Goal: Book appointment/travel/reservation

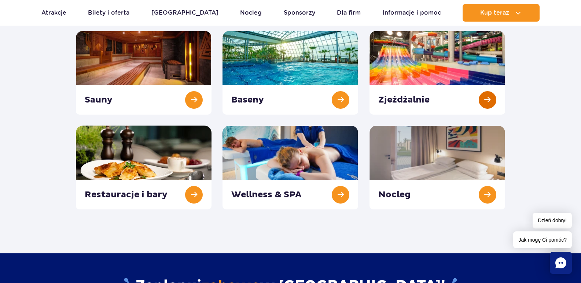
click at [377, 61] on link at bounding box center [437, 73] width 136 height 84
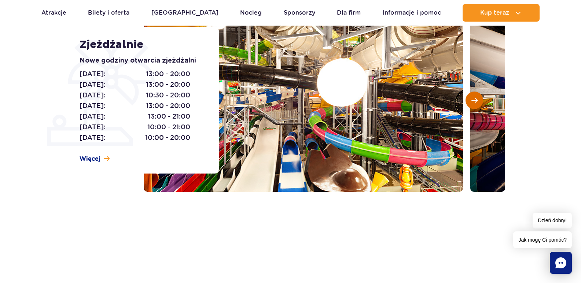
click at [478, 95] on button "Następny slajd" at bounding box center [474, 101] width 18 height 18
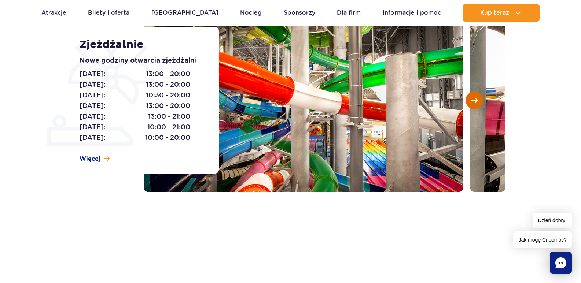
click at [478, 95] on button "Następny slajd" at bounding box center [474, 101] width 18 height 18
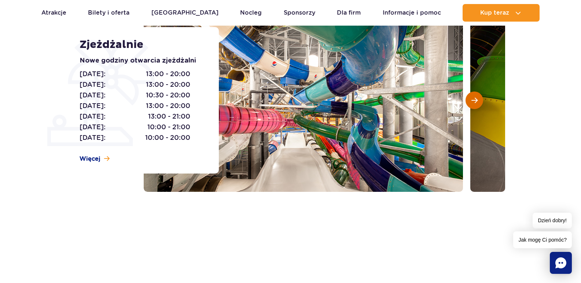
click at [478, 95] on button "Następny slajd" at bounding box center [474, 101] width 18 height 18
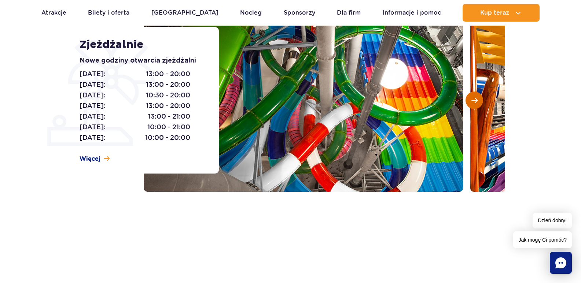
click at [477, 100] on span "Następny slajd" at bounding box center [474, 100] width 6 height 7
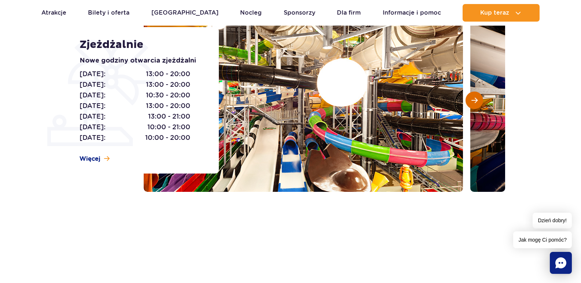
click at [477, 100] on span "Następny slajd" at bounding box center [474, 100] width 6 height 7
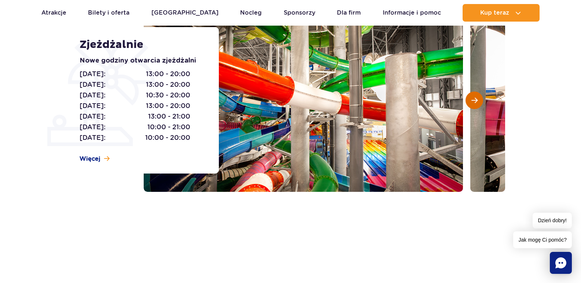
click at [477, 100] on span "Następny slajd" at bounding box center [474, 100] width 6 height 7
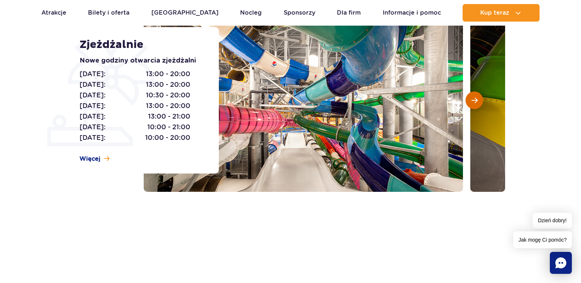
click at [477, 100] on span "Następny slajd" at bounding box center [474, 100] width 6 height 7
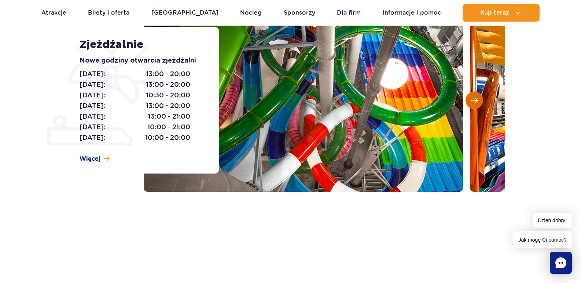
click at [477, 100] on span "Następny slajd" at bounding box center [474, 100] width 6 height 7
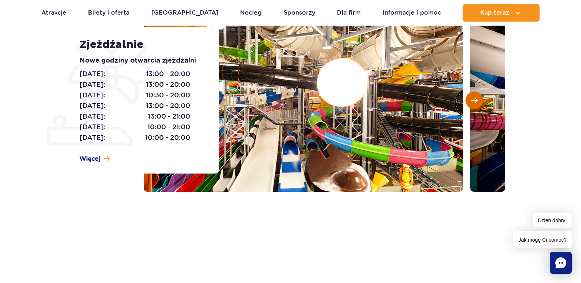
click at [470, 101] on button "Następny slajd" at bounding box center [474, 101] width 18 height 18
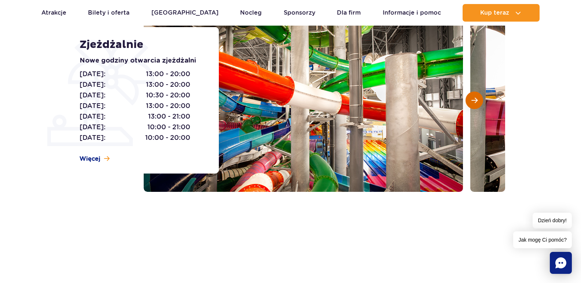
click at [478, 102] on button "Następny slajd" at bounding box center [474, 101] width 18 height 18
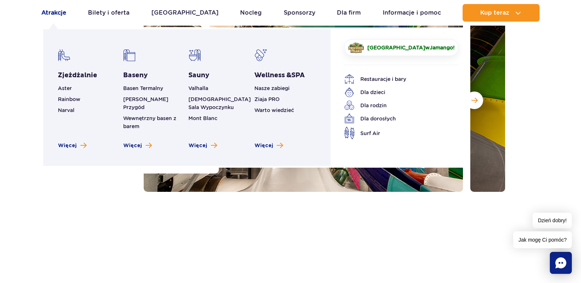
click at [53, 11] on link "Atrakcje" at bounding box center [53, 13] width 25 height 18
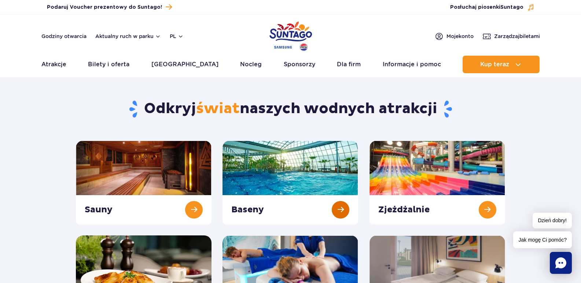
click at [271, 160] on link at bounding box center [290, 183] width 136 height 84
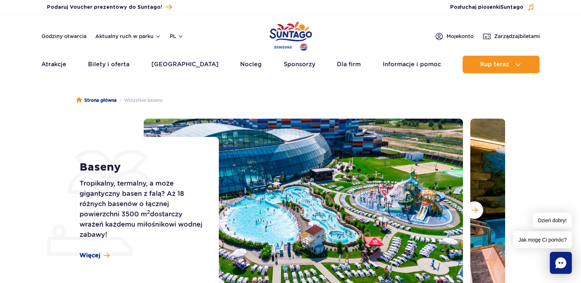
scroll to position [37, 0]
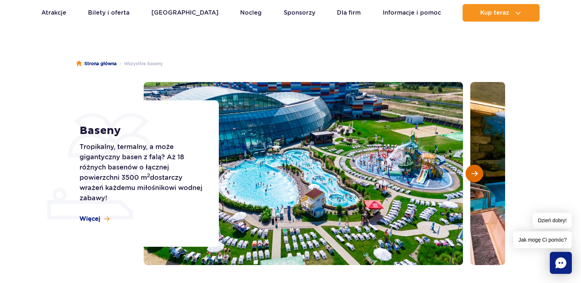
click at [477, 173] on span "Następny slajd" at bounding box center [474, 173] width 6 height 7
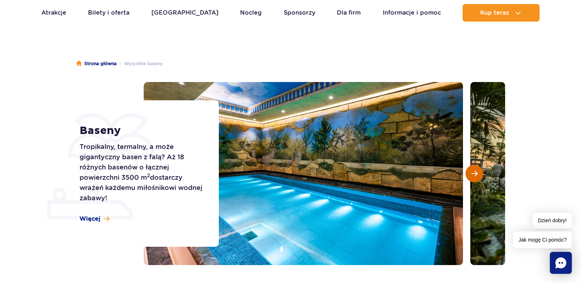
click at [477, 173] on span "Następny slajd" at bounding box center [474, 173] width 6 height 7
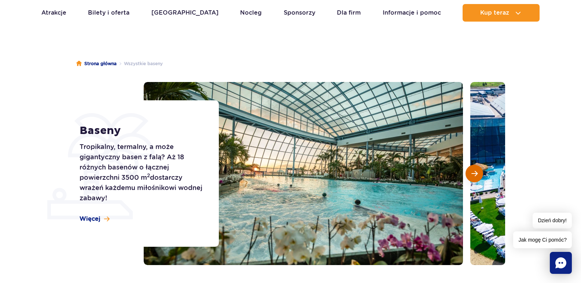
click at [477, 173] on span "Następny slajd" at bounding box center [474, 173] width 6 height 7
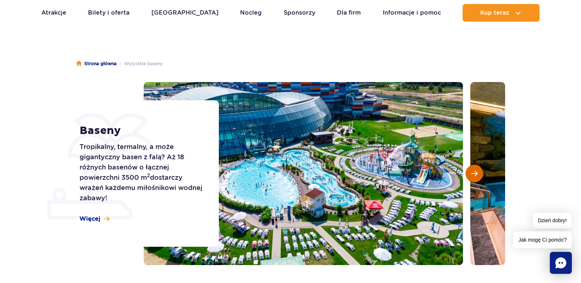
click at [469, 170] on button "Następny slajd" at bounding box center [474, 174] width 18 height 18
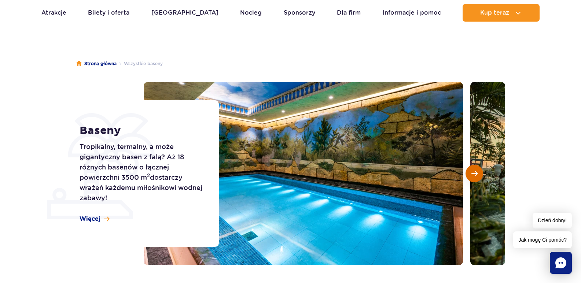
click at [469, 170] on button "Następny slajd" at bounding box center [474, 174] width 18 height 18
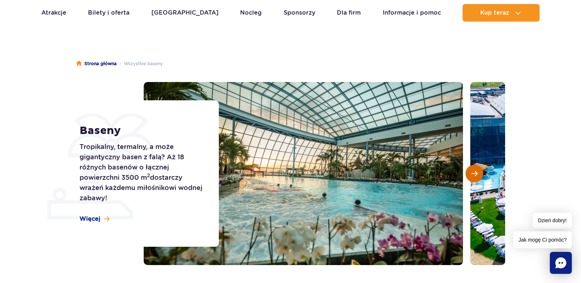
click at [469, 170] on button "Następny slajd" at bounding box center [474, 174] width 18 height 18
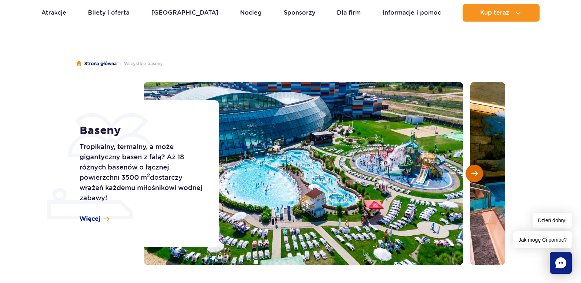
click at [469, 170] on button "Następny slajd" at bounding box center [474, 174] width 18 height 18
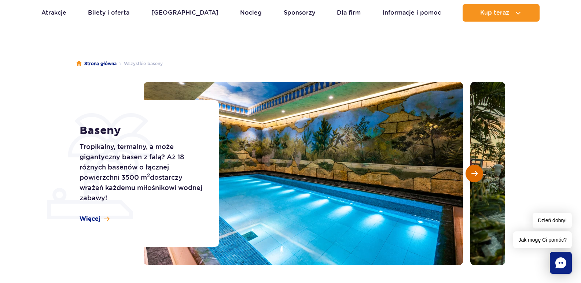
click at [469, 170] on button "Następny slajd" at bounding box center [474, 174] width 18 height 18
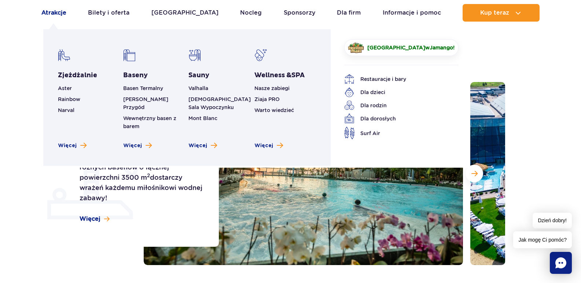
click at [58, 15] on link "Atrakcje" at bounding box center [53, 13] width 25 height 18
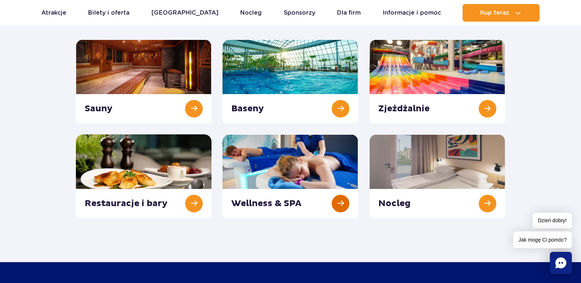
scroll to position [110, 0]
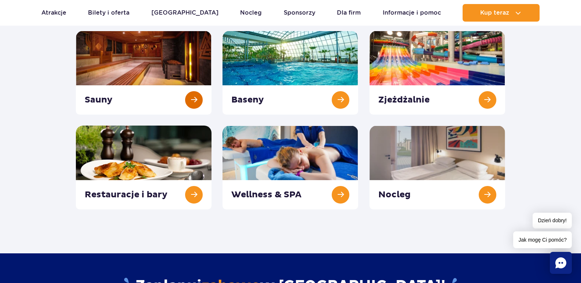
click at [146, 70] on link at bounding box center [144, 73] width 136 height 84
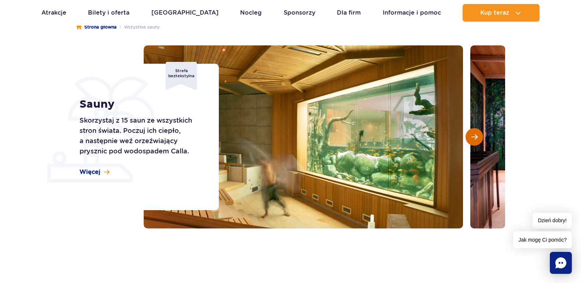
click at [479, 138] on button "Następny slajd" at bounding box center [474, 137] width 18 height 18
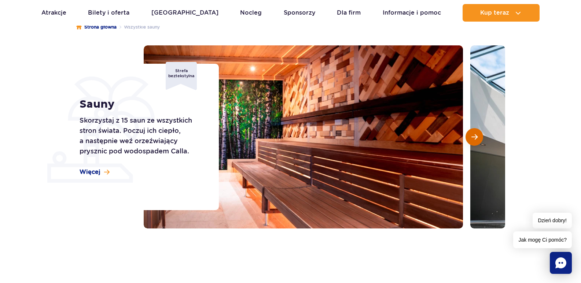
click at [479, 138] on button "Następny slajd" at bounding box center [474, 137] width 18 height 18
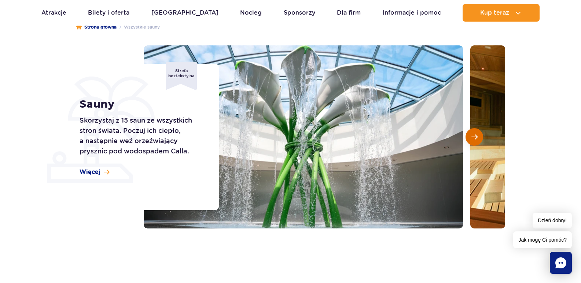
click at [479, 138] on button "Następny slajd" at bounding box center [474, 137] width 18 height 18
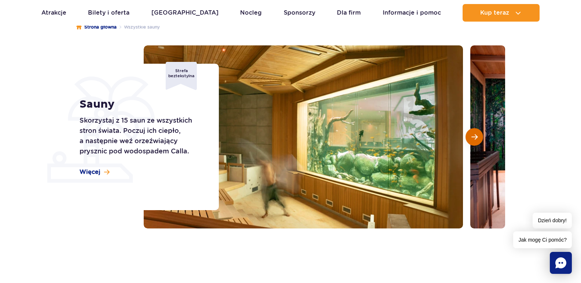
click at [479, 138] on button "Następny slajd" at bounding box center [474, 137] width 18 height 18
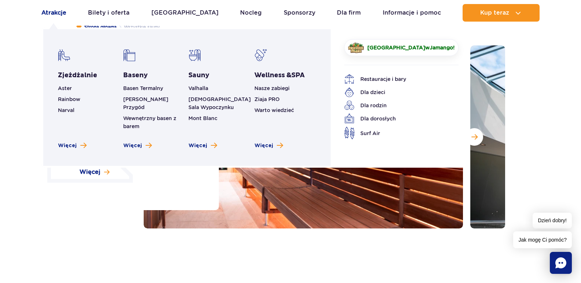
click at [47, 11] on link "Atrakcje" at bounding box center [53, 13] width 25 height 18
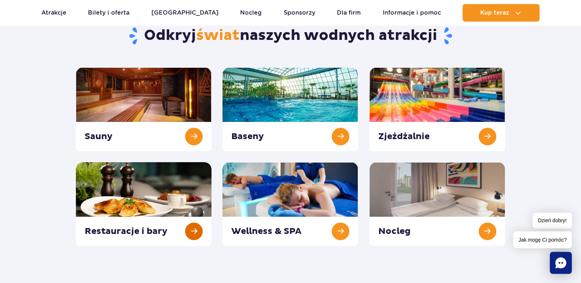
click at [148, 197] on link at bounding box center [144, 204] width 136 height 84
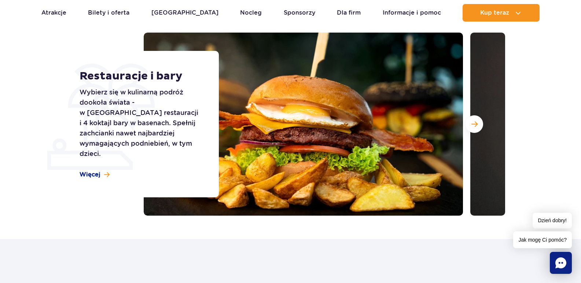
scroll to position [73, 0]
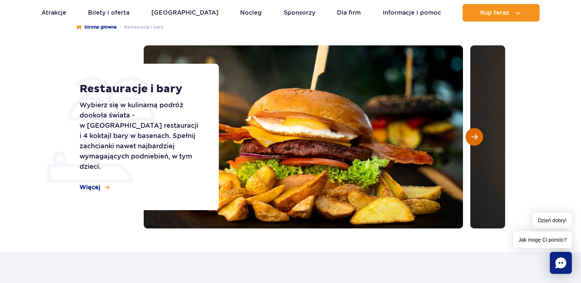
click at [477, 139] on span "Następny slajd" at bounding box center [474, 137] width 6 height 7
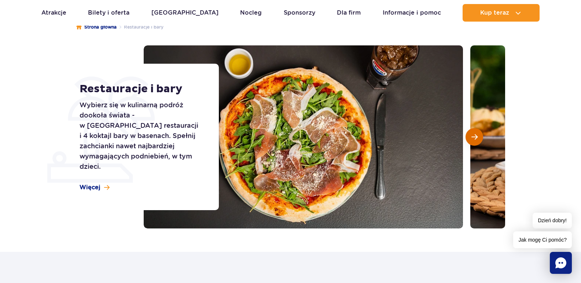
click at [477, 139] on span "Następny slajd" at bounding box center [474, 137] width 6 height 7
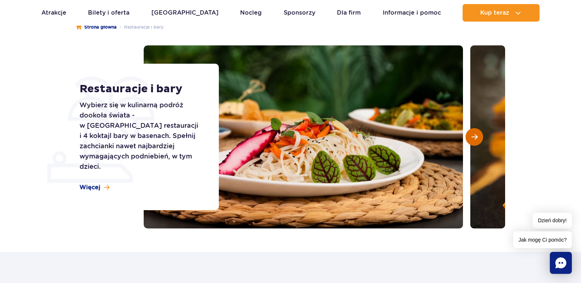
click at [477, 139] on span "Następny slajd" at bounding box center [474, 137] width 6 height 7
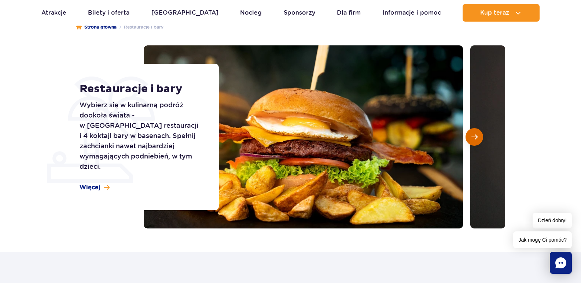
click at [477, 139] on span "Następny slajd" at bounding box center [474, 137] width 6 height 7
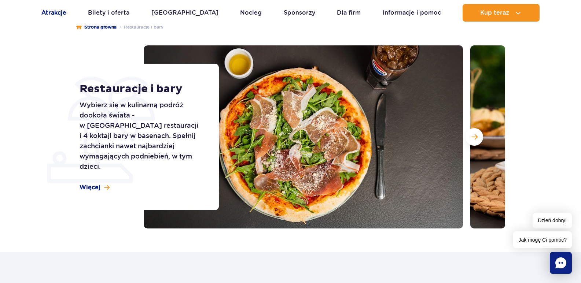
click at [46, 11] on link "Atrakcje" at bounding box center [53, 13] width 25 height 18
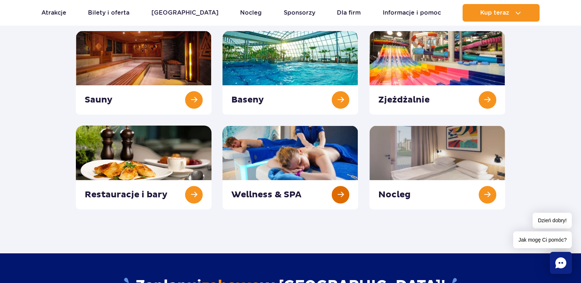
click at [263, 156] on link at bounding box center [290, 168] width 136 height 84
click at [436, 153] on link at bounding box center [437, 168] width 136 height 84
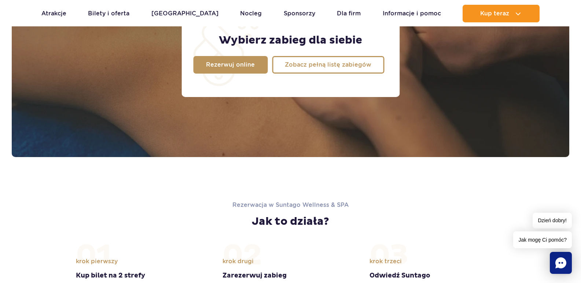
scroll to position [696, 0]
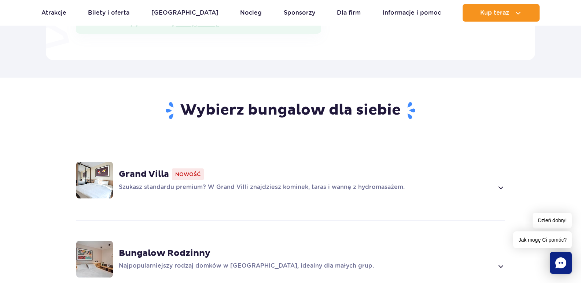
scroll to position [513, 0]
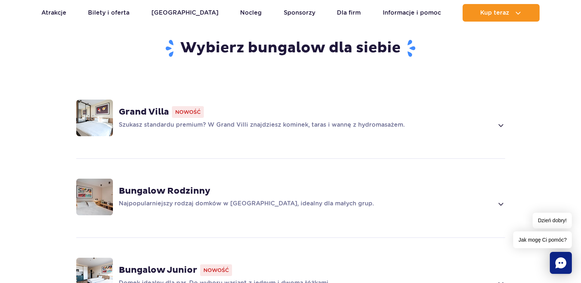
click at [496, 121] on span at bounding box center [500, 125] width 8 height 9
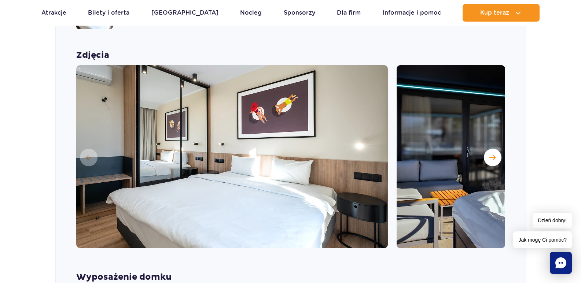
scroll to position [620, 0]
click at [491, 154] on span "Następny slajd" at bounding box center [492, 157] width 6 height 7
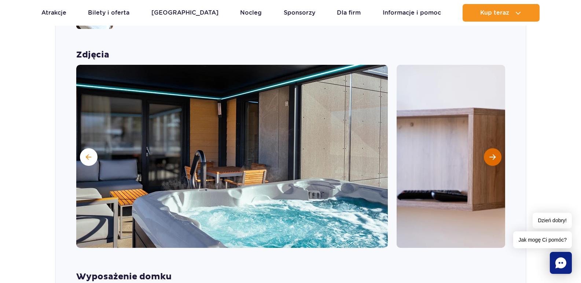
click at [491, 154] on span "Następny slajd" at bounding box center [492, 157] width 6 height 7
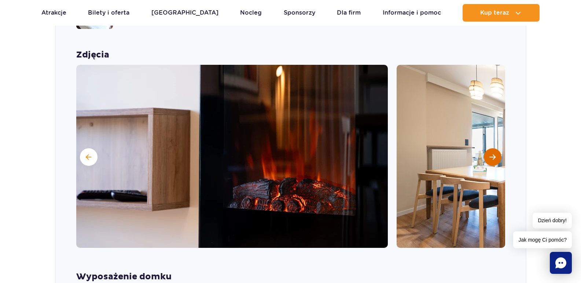
click at [491, 154] on span "Następny slajd" at bounding box center [492, 157] width 6 height 7
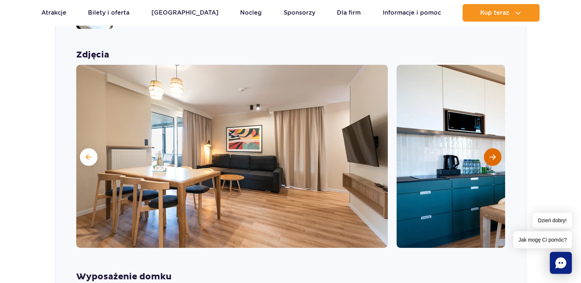
click at [491, 154] on span "Następny slajd" at bounding box center [492, 157] width 6 height 7
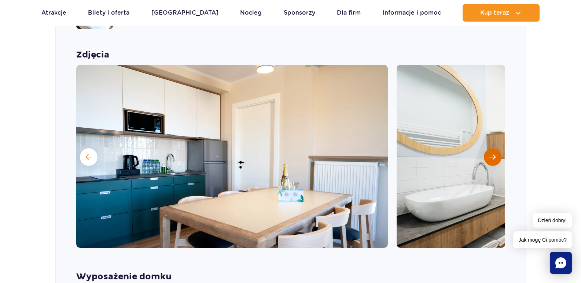
click at [491, 154] on span "Następny slajd" at bounding box center [492, 157] width 6 height 7
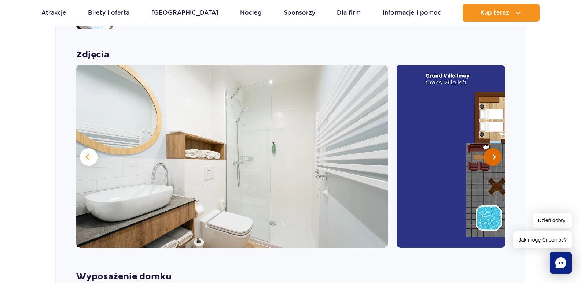
click at [491, 154] on span "Następny slajd" at bounding box center [492, 157] width 6 height 7
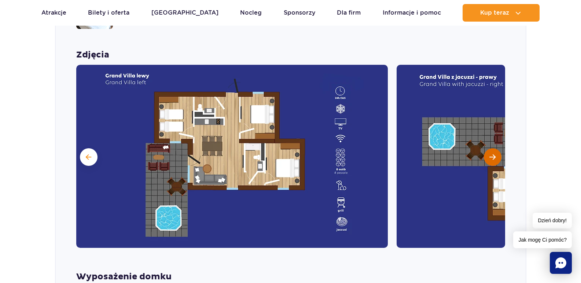
click at [491, 154] on span "Następny slajd" at bounding box center [492, 157] width 6 height 7
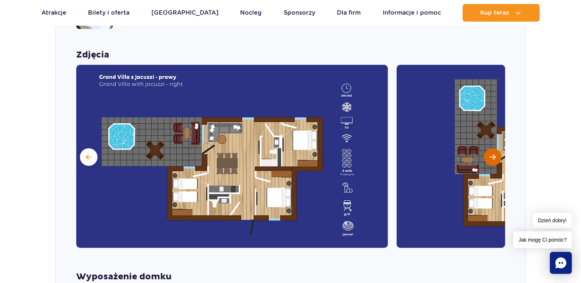
click at [491, 154] on span "Następny slajd" at bounding box center [492, 157] width 6 height 7
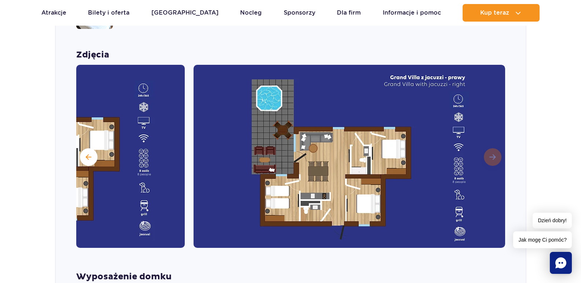
click at [491, 147] on img at bounding box center [348, 156] width 311 height 183
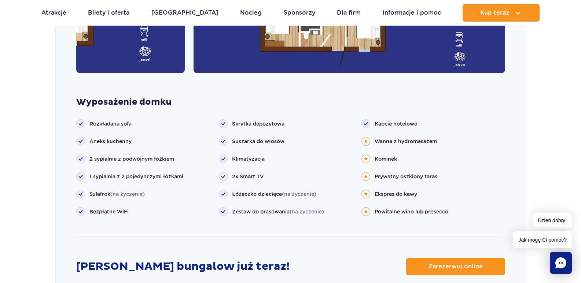
scroll to position [803, 0]
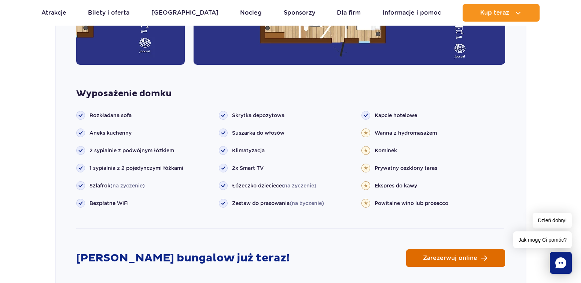
click at [464, 255] on span "Zarezerwuj online" at bounding box center [450, 258] width 54 height 6
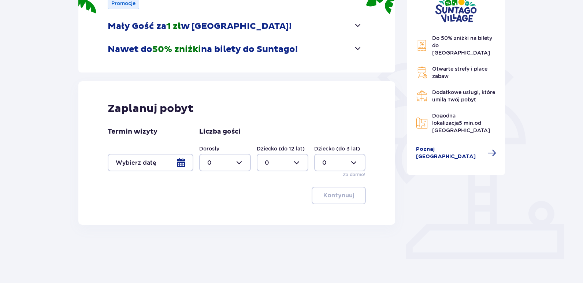
scroll to position [124, 0]
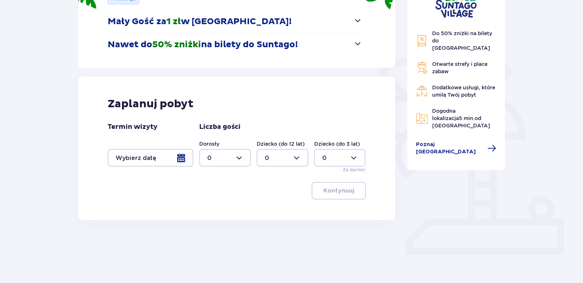
click at [184, 160] on div at bounding box center [151, 158] width 86 height 18
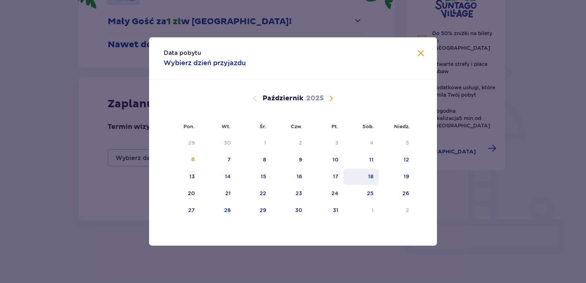
click at [349, 175] on div "18" at bounding box center [362, 177] width 36 height 16
click at [409, 176] on div "19" at bounding box center [406, 176] width 5 height 7
type input "18.10.25 - 19.10.25"
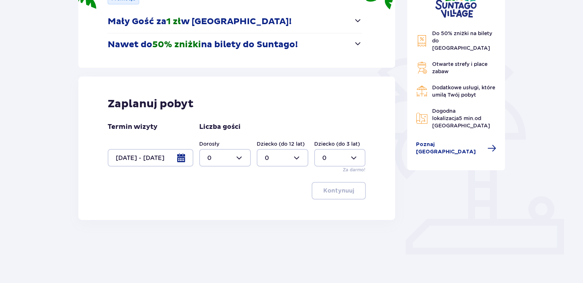
click at [240, 159] on div at bounding box center [225, 158] width 52 height 18
click at [207, 207] on span "2" at bounding box center [225, 210] width 50 height 15
type input "2"
click at [302, 157] on div at bounding box center [283, 158] width 52 height 18
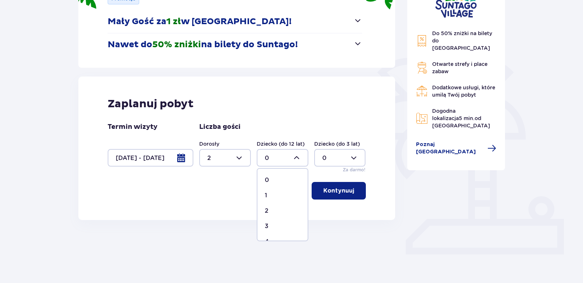
click at [269, 191] on span "1" at bounding box center [283, 195] width 50 height 15
type input "1"
click at [346, 190] on p "Kontynuuj" at bounding box center [338, 191] width 31 height 8
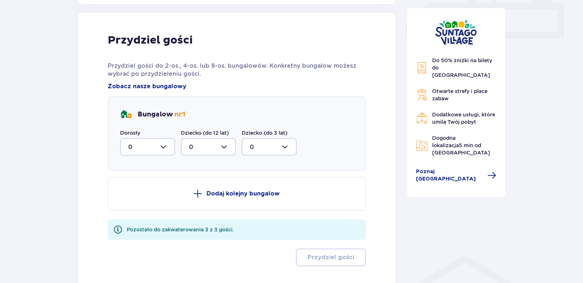
scroll to position [344, 0]
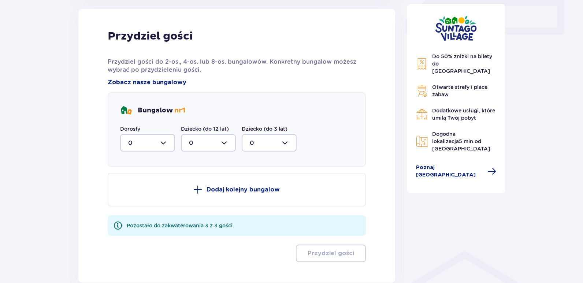
click at [167, 144] on div at bounding box center [147, 143] width 55 height 18
click at [136, 195] on div "2" at bounding box center [147, 196] width 39 height 8
type input "2"
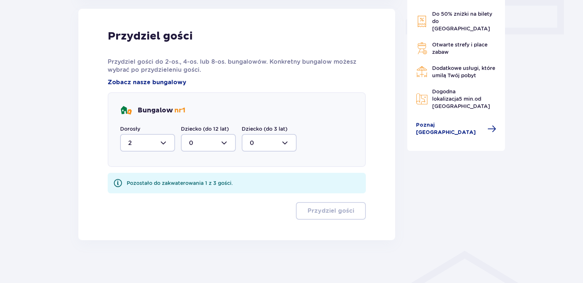
click at [225, 142] on div at bounding box center [208, 143] width 55 height 18
click at [193, 179] on div "1" at bounding box center [208, 181] width 39 height 8
type input "1"
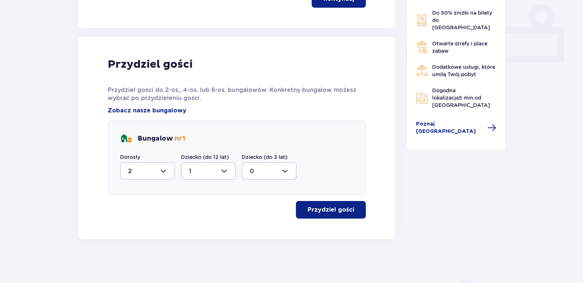
scroll to position [316, 0]
click at [329, 213] on p "Przydziel gości" at bounding box center [331, 210] width 47 height 8
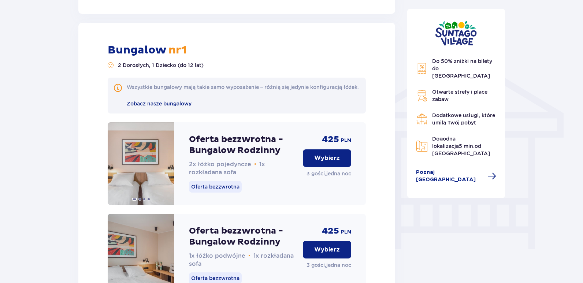
scroll to position [518, 0]
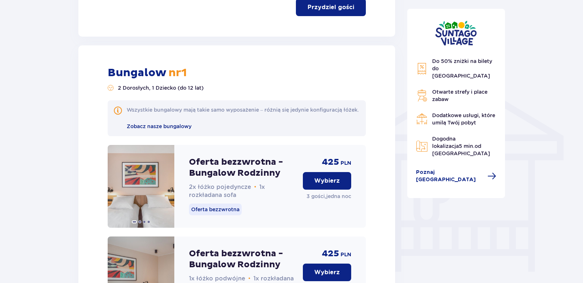
click at [210, 171] on p "Oferta bezzwrotna - Bungalow Rodzinny" at bounding box center [243, 168] width 108 height 22
click at [137, 192] on img at bounding box center [141, 186] width 67 height 83
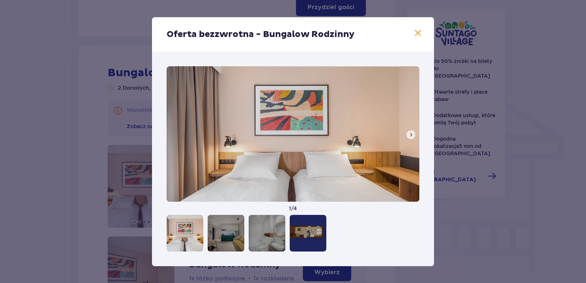
click at [413, 134] on span at bounding box center [411, 135] width 6 height 6
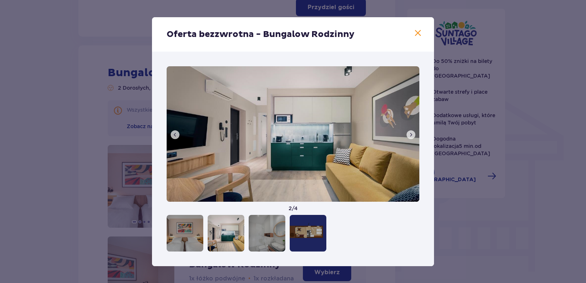
click at [413, 134] on span at bounding box center [411, 135] width 6 height 6
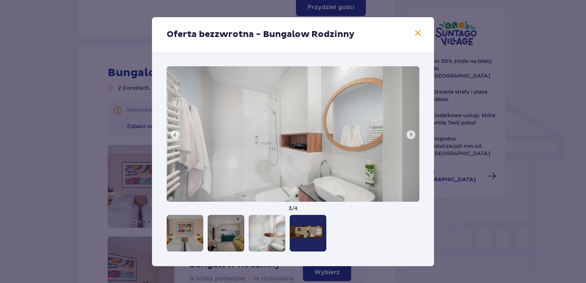
click at [413, 134] on span at bounding box center [411, 135] width 6 height 6
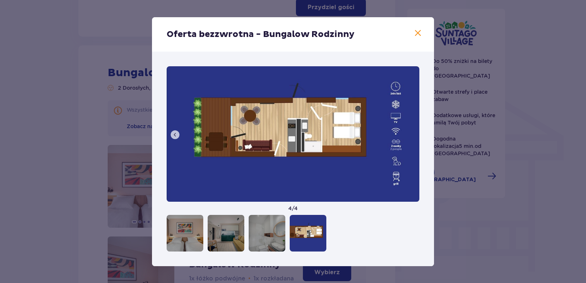
click at [418, 29] on span at bounding box center [418, 33] width 9 height 9
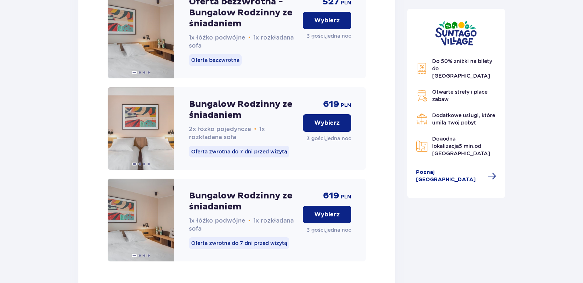
scroll to position [1191, 0]
